Goal: Information Seeking & Learning: Learn about a topic

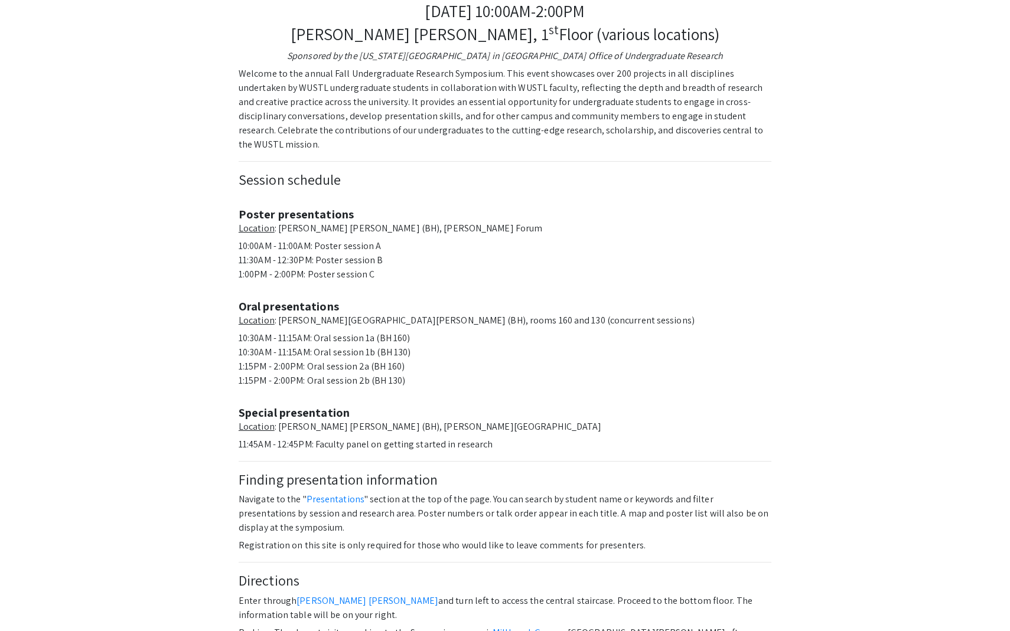
scroll to position [556, 0]
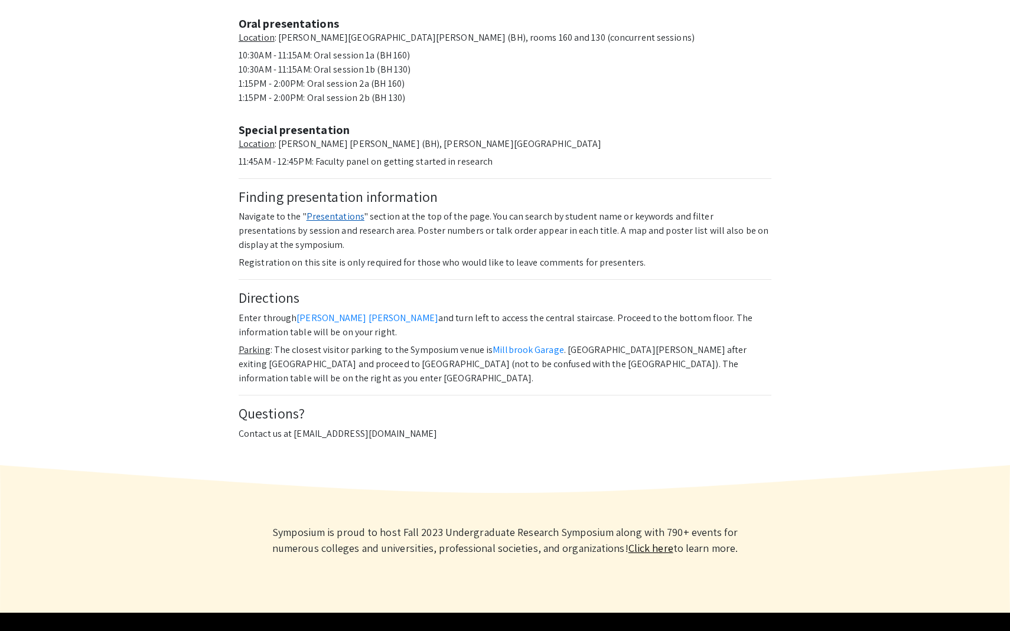
click at [337, 210] on link "Presentations" at bounding box center [336, 216] width 58 height 12
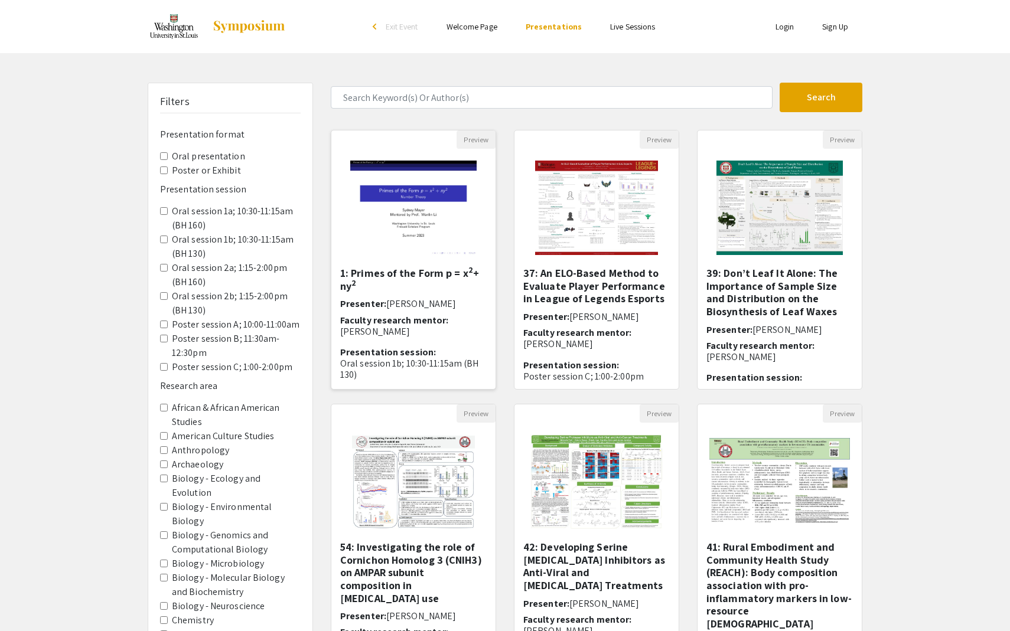
click at [389, 275] on h5 "1: Primes of the Form p = x 2 + ny 2" at bounding box center [413, 279] width 146 height 25
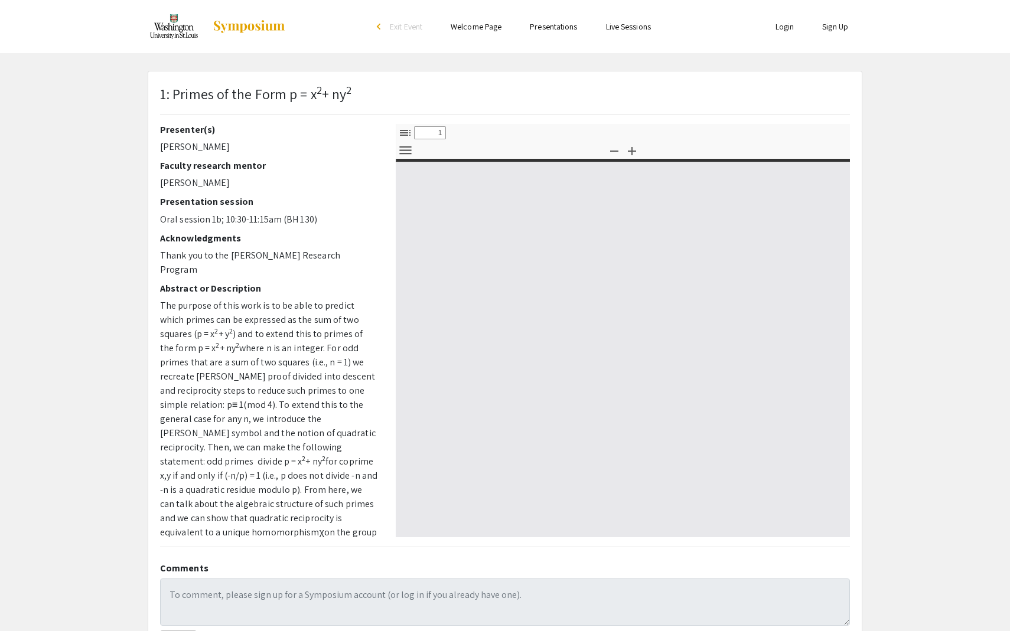
select select "custom"
type input "0"
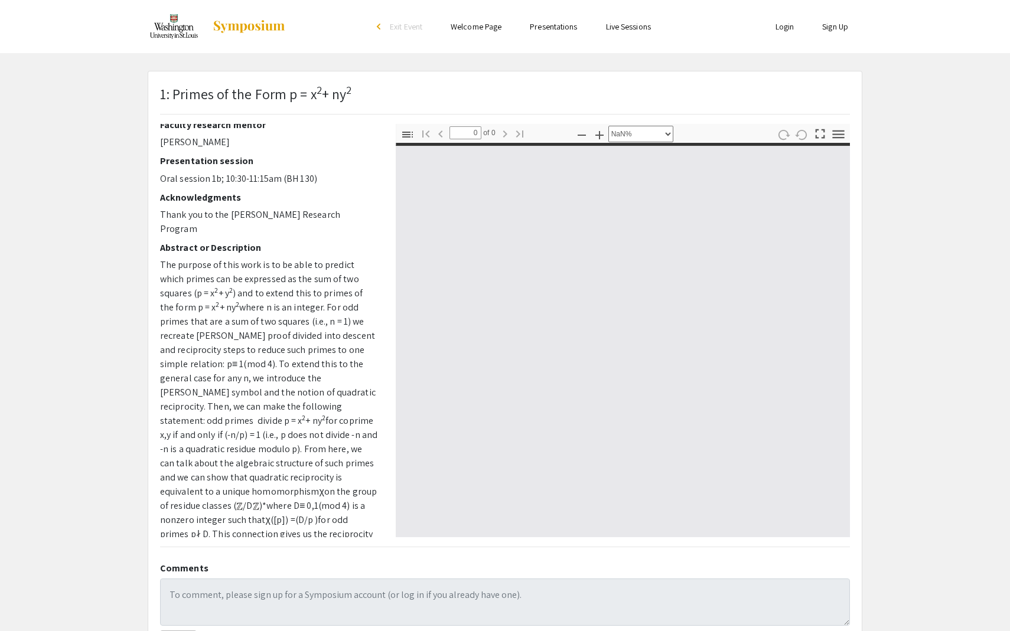
select select "auto"
type input "1"
select select "auto"
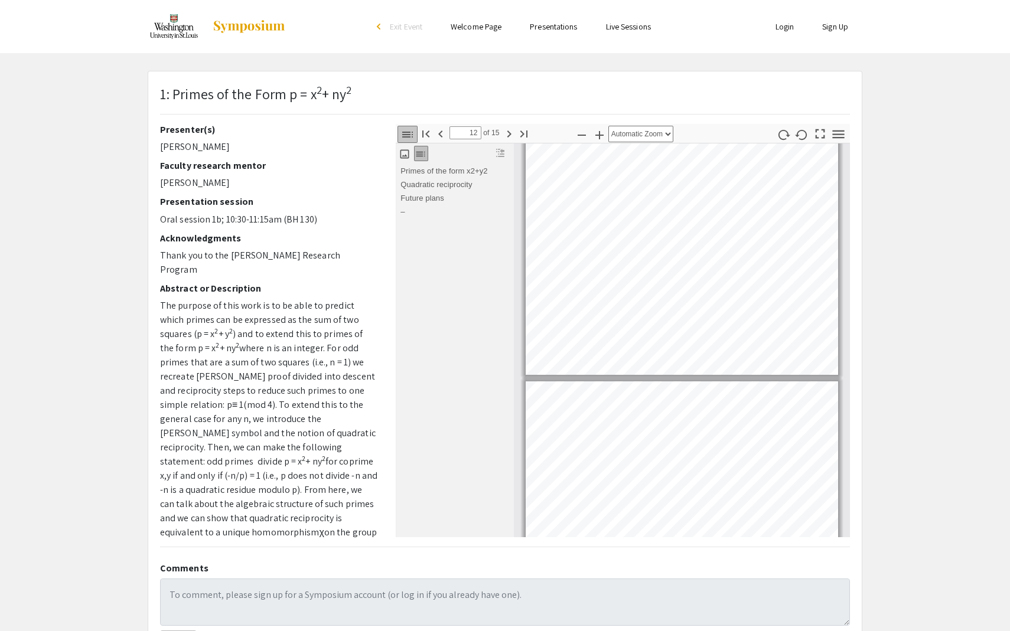
type input "13"
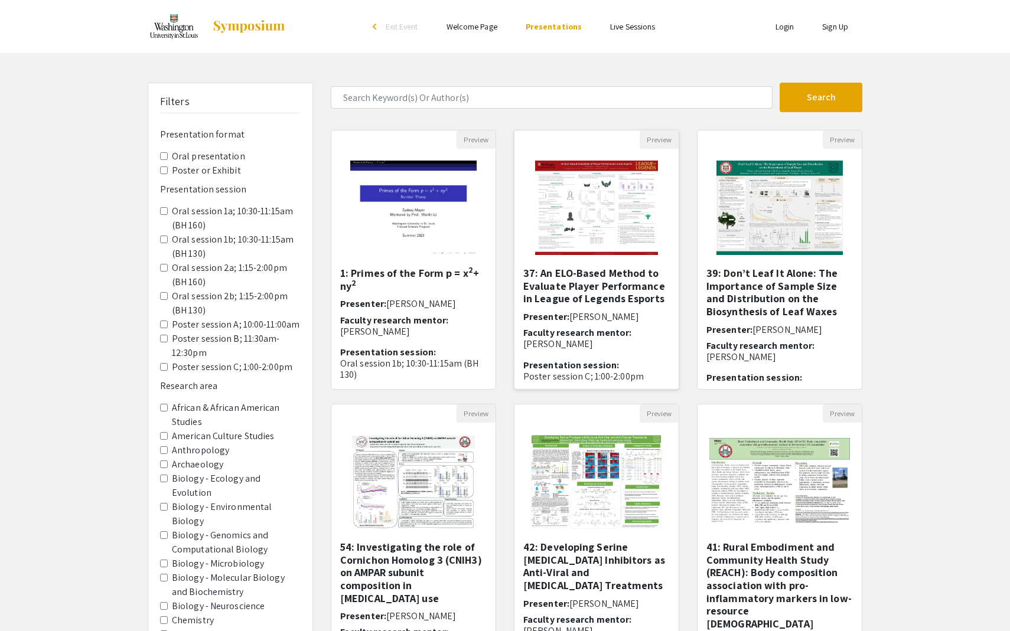
click at [584, 295] on h5 "37: An ELO-Based Method to Evaluate Player Performance in League of Legends Esp…" at bounding box center [596, 286] width 146 height 38
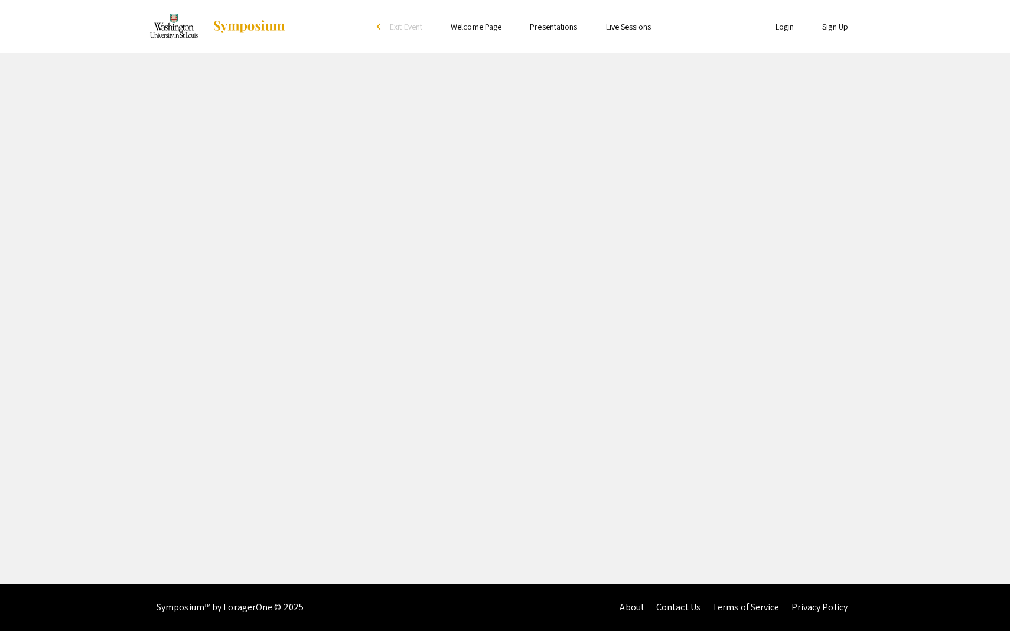
select select "custom"
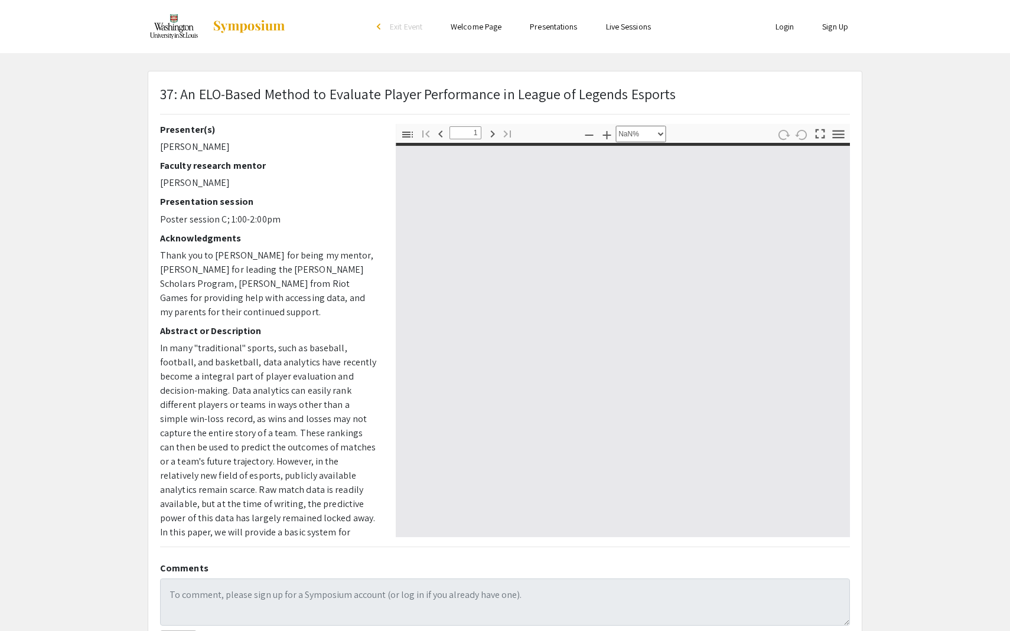
type input "0"
select select "auto"
type input "1"
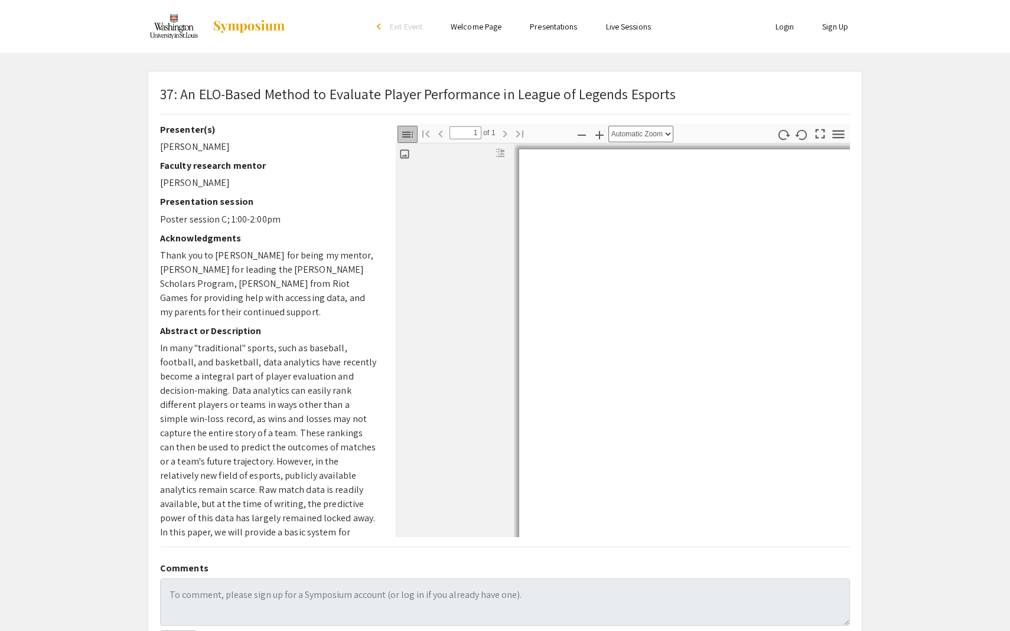
select select "auto"
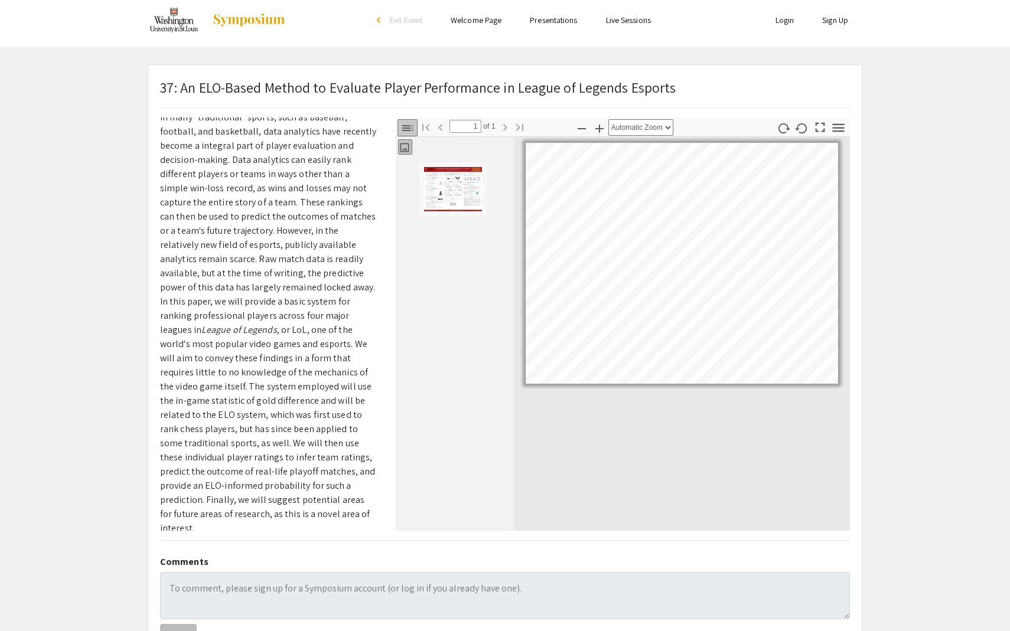
scroll to position [102, 0]
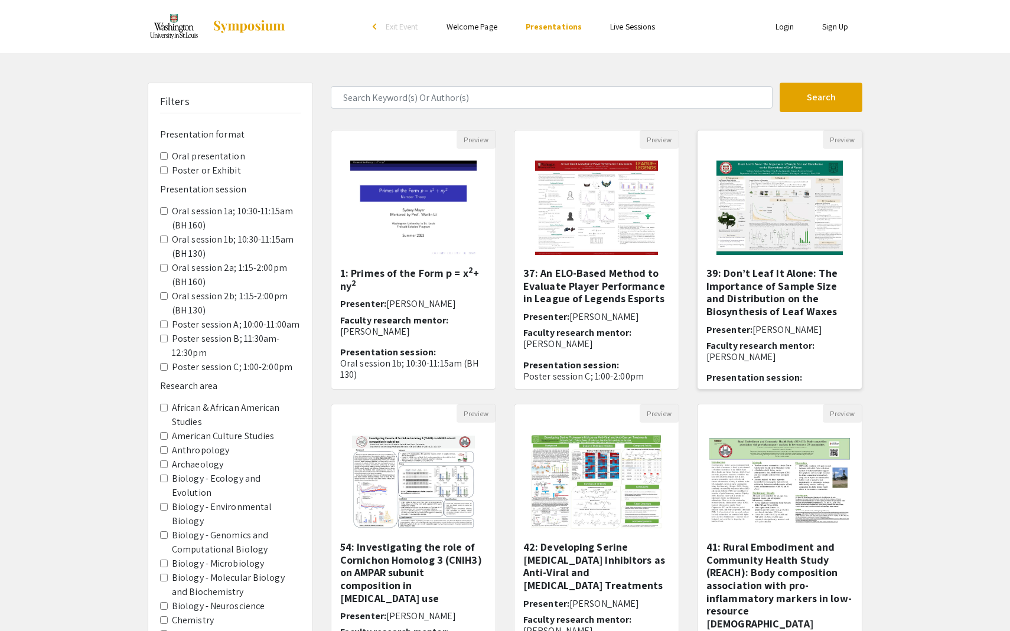
click at [738, 299] on h5 "39: Don’t Leaf It Alone: The Importance of Sample Size and Distribution on the …" at bounding box center [779, 292] width 146 height 51
select select "custom"
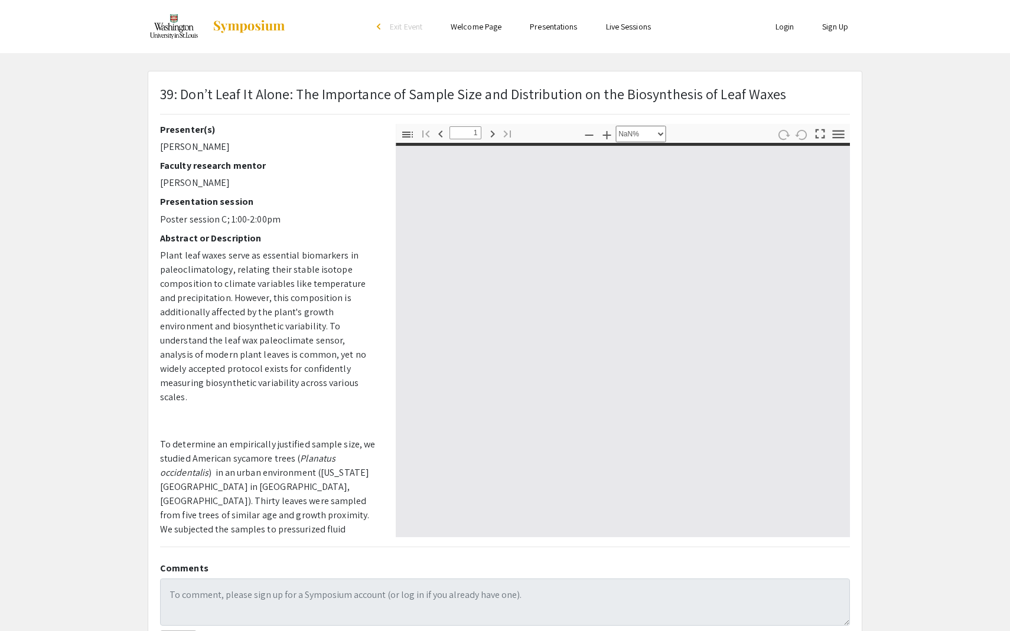
type input "0"
select select "auto"
type input "1"
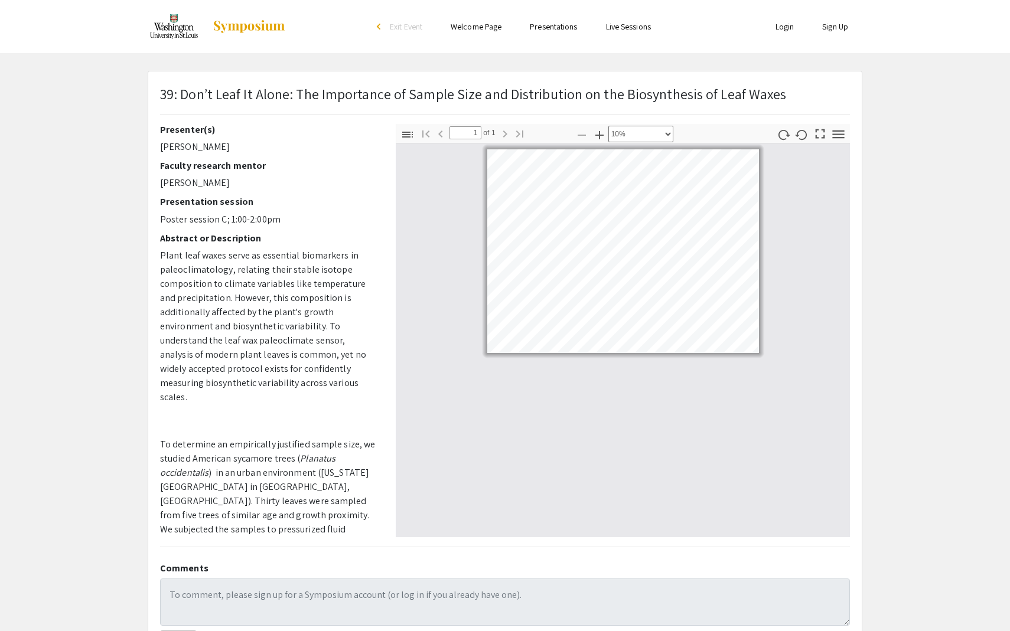
select select "custom"
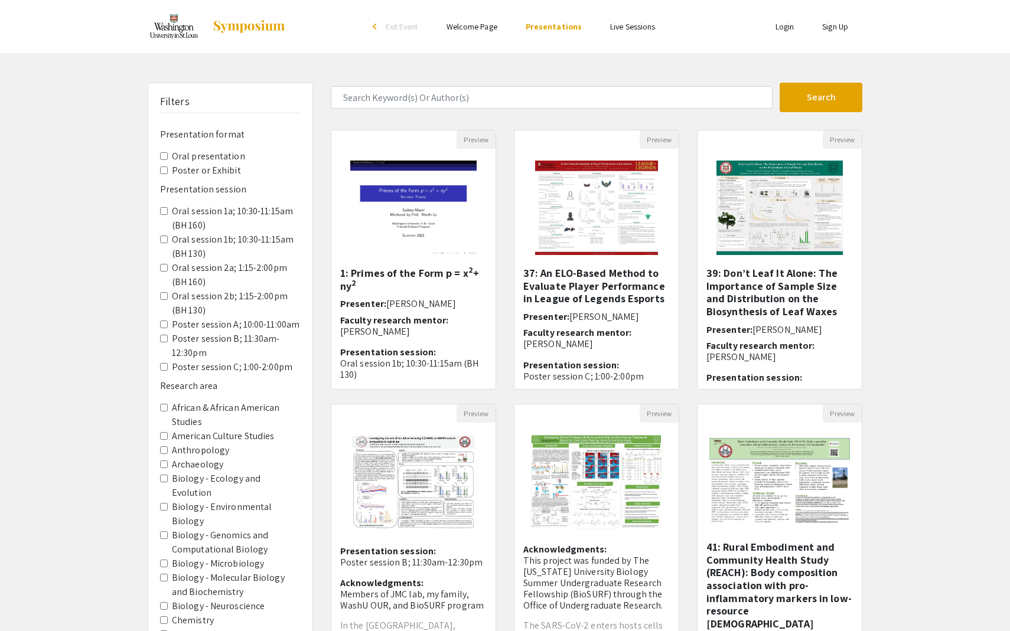
scroll to position [152, 0]
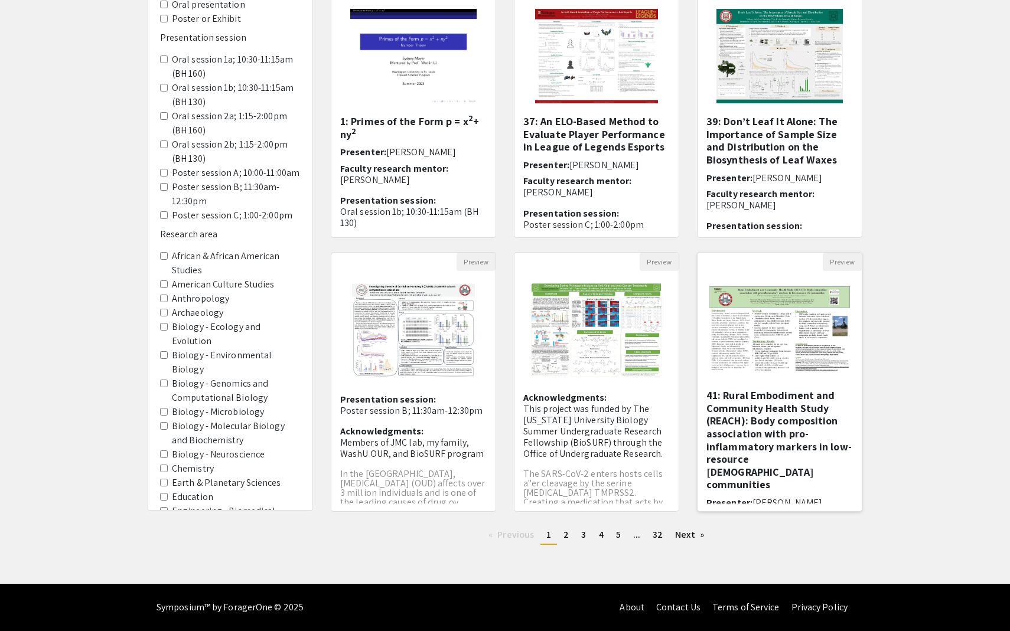
click at [787, 400] on h5 "41: Rural Embodiment and Community Health Study (REACH): Body composition assoc…" at bounding box center [779, 440] width 146 height 102
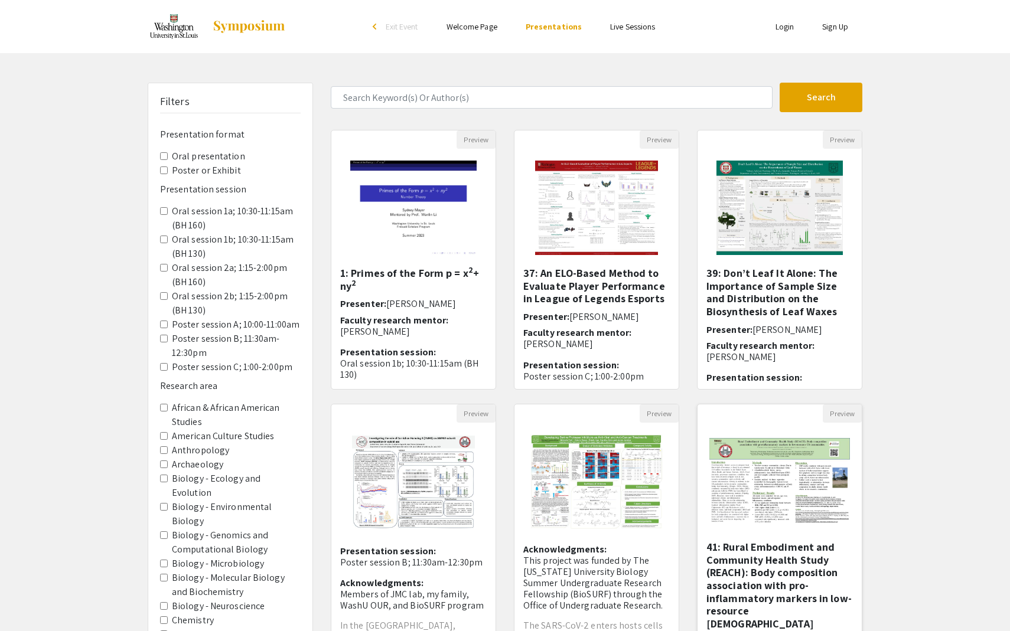
select select "custom"
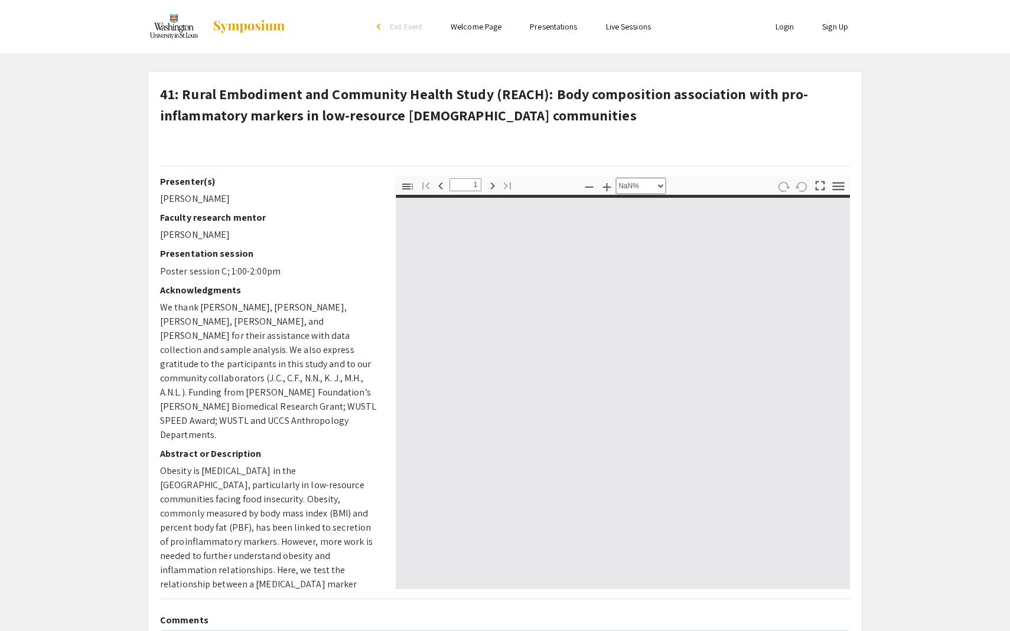
type input "0"
select select "custom"
type input "1"
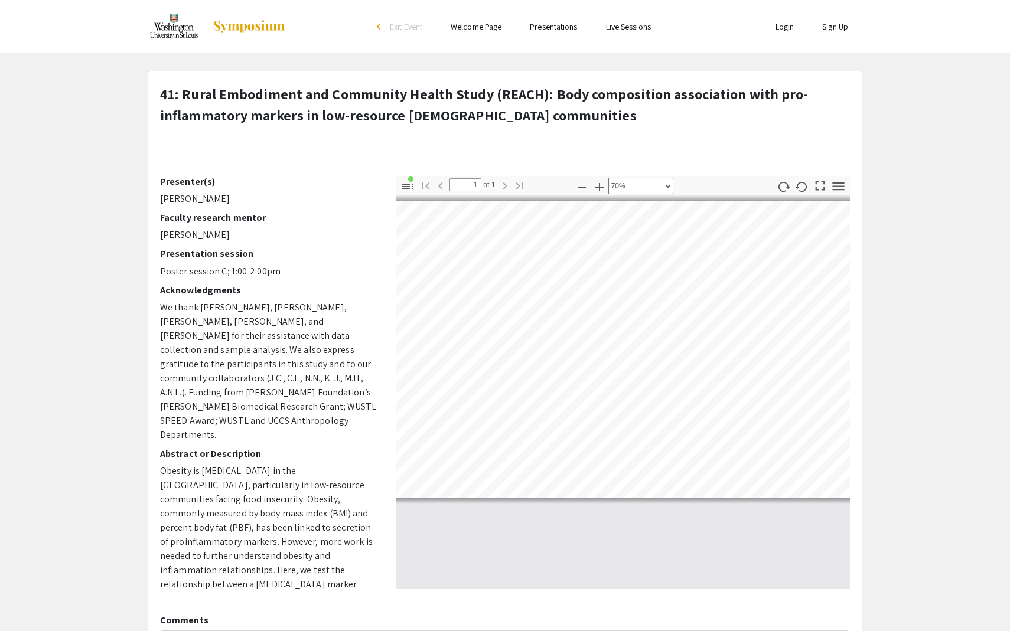
select select "custom"
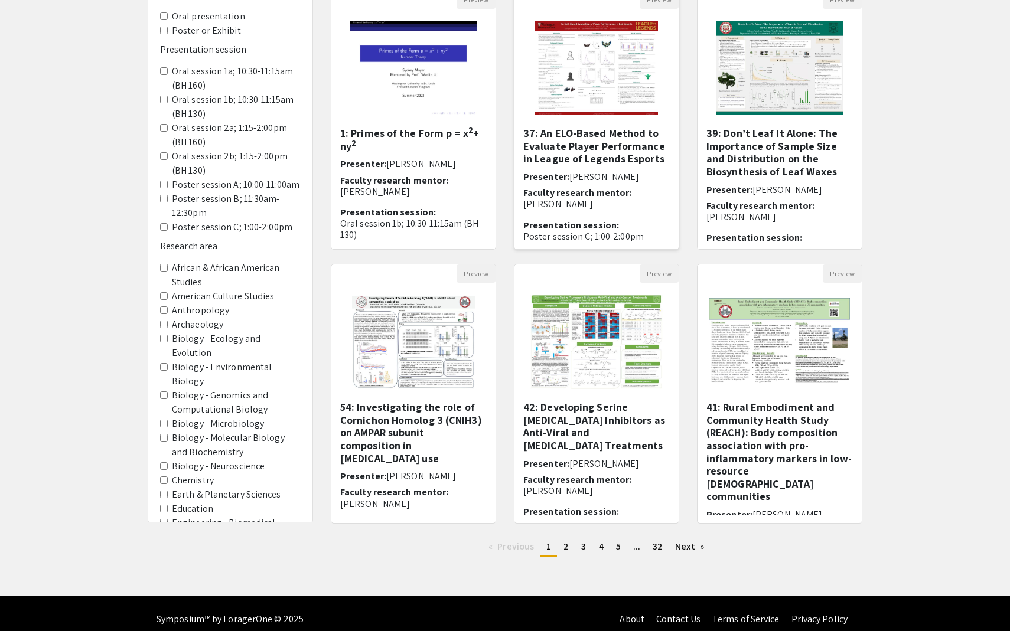
scroll to position [152, 0]
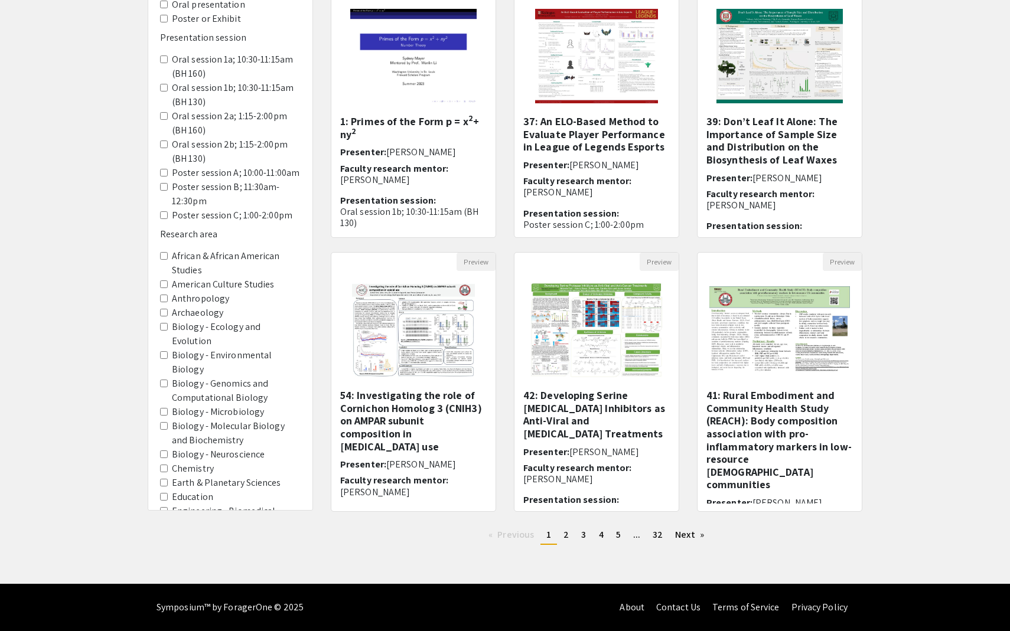
click at [591, 538] on ul "Previous page 1 / 32 You're on page 1 page 2 page 3 page 4 page 5 page ... page…" at bounding box center [597, 535] width 532 height 19
click at [599, 539] on span "4" at bounding box center [601, 535] width 5 height 12
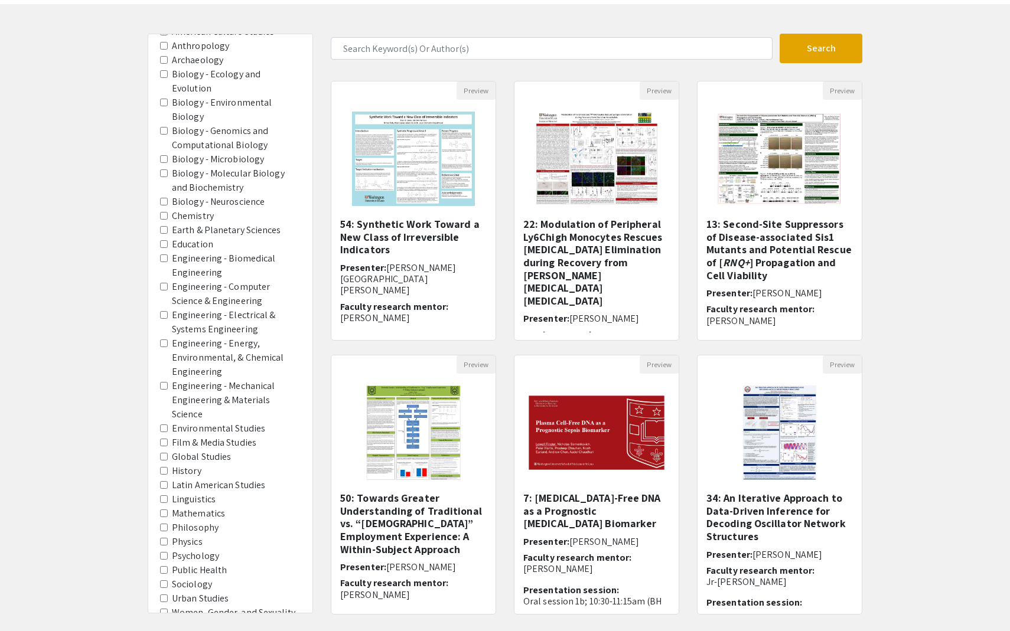
scroll to position [112, 0]
